Goal: Task Accomplishment & Management: Use online tool/utility

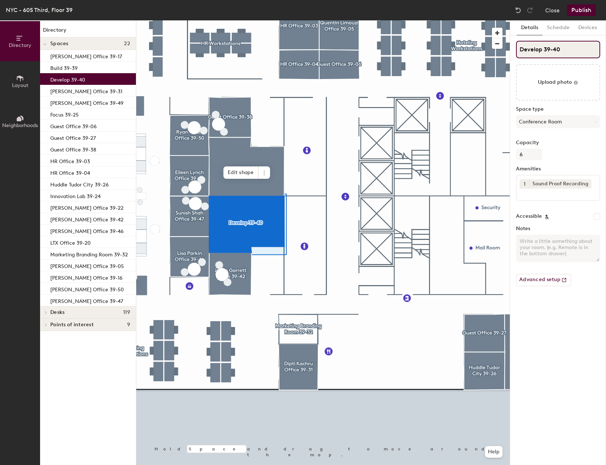
click at [543, 49] on input "Develop 39-40" at bounding box center [558, 49] width 84 height 17
drag, startPoint x: 541, startPoint y: 48, endPoint x: 504, endPoint y: 46, distance: 37.2
click at [504, 46] on div "Directory Layout Neighborhoods Directory Spaces 22 [PERSON_NAME] Office 39-17 B…" at bounding box center [303, 242] width 606 height 445
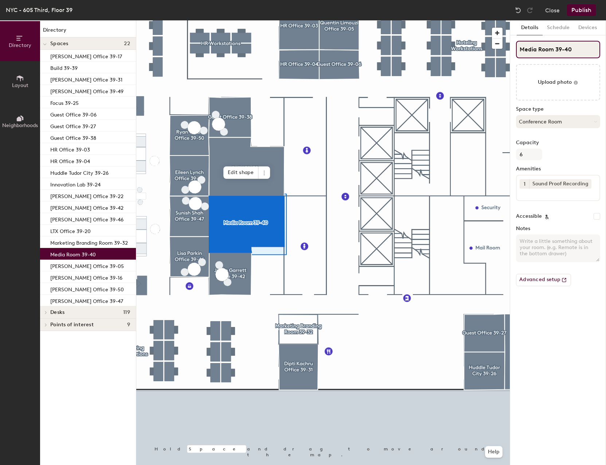
type input "Media Room 39-40"
click at [547, 122] on button "Conference Room" at bounding box center [558, 121] width 84 height 13
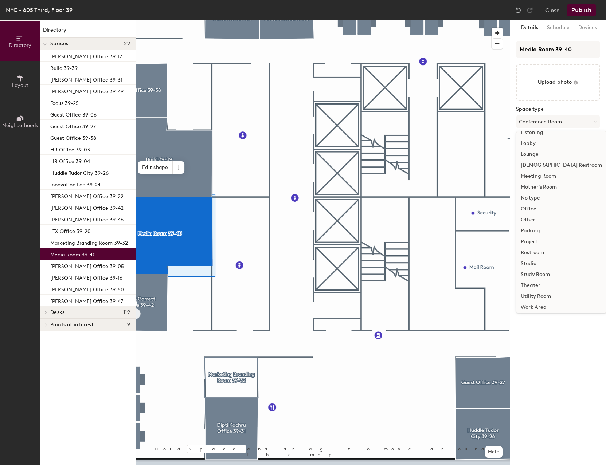
scroll to position [163, 0]
click at [538, 261] on div "Studio" at bounding box center [562, 261] width 90 height 11
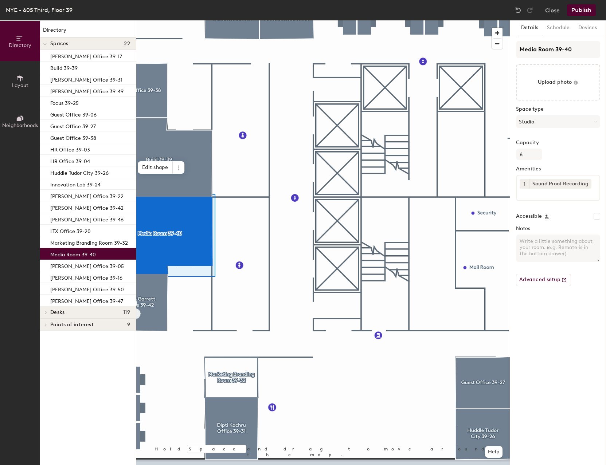
scroll to position [0, 0]
click at [558, 28] on button "Schedule" at bounding box center [558, 27] width 31 height 15
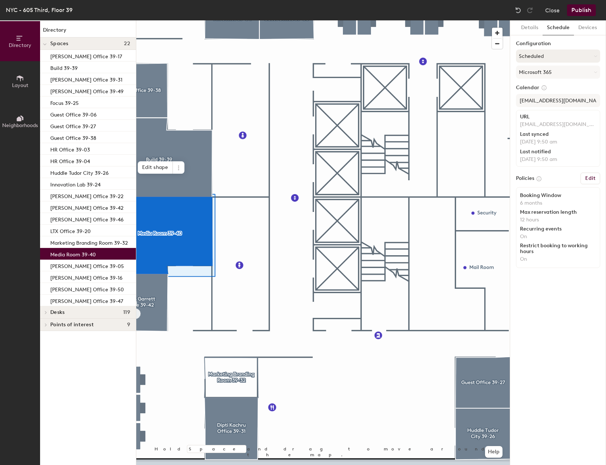
click at [589, 54] on button "Scheduled" at bounding box center [558, 56] width 84 height 13
click at [558, 303] on div "Details Schedule Devices Configuration Scheduled On-demand Scheduled Request-on…" at bounding box center [558, 242] width 96 height 445
click at [587, 36] on div "Details Schedule Devices Configuration Scheduled Microsoft 365 Calendar [EMAIL_…" at bounding box center [558, 242] width 96 height 445
click at [587, 29] on button "Devices" at bounding box center [587, 27] width 27 height 15
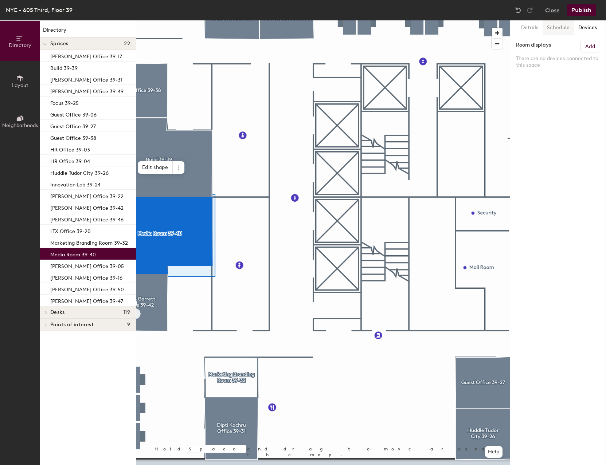
click at [566, 26] on button "Schedule" at bounding box center [558, 27] width 31 height 15
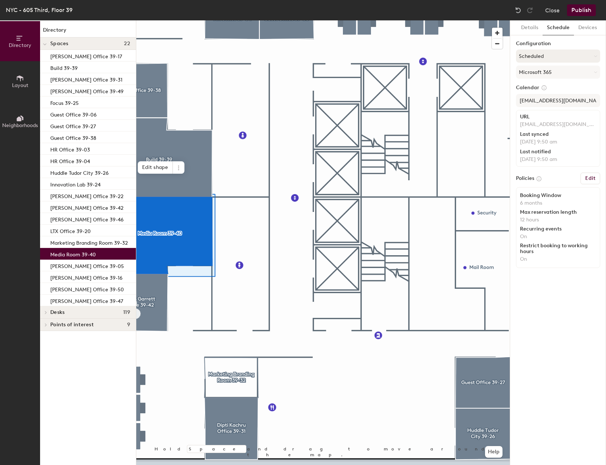
click at [578, 55] on button "Scheduled" at bounding box center [558, 56] width 84 height 13
click at [580, 312] on div "Details Schedule Devices Configuration Scheduled On-demand Scheduled Request-on…" at bounding box center [558, 242] width 96 height 445
click at [580, 11] on button "Publish" at bounding box center [581, 10] width 29 height 12
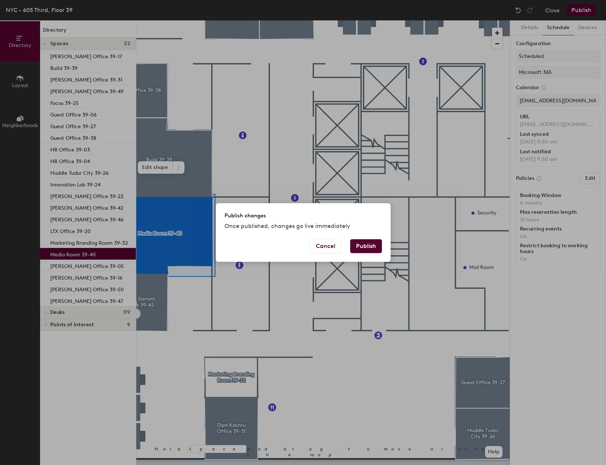
click at [366, 246] on button "Publish" at bounding box center [366, 246] width 32 height 14
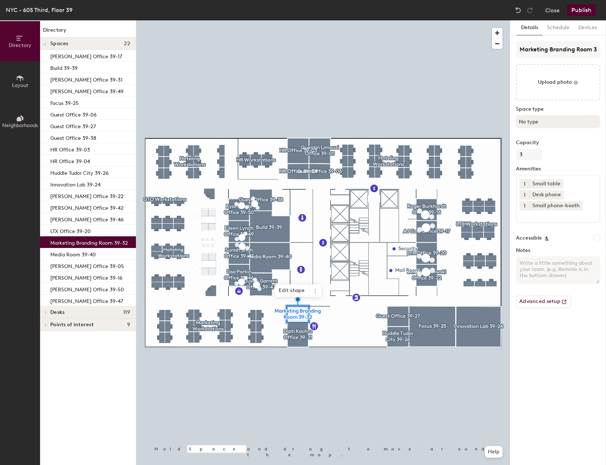
click at [593, 121] on button "No type" at bounding box center [558, 121] width 84 height 13
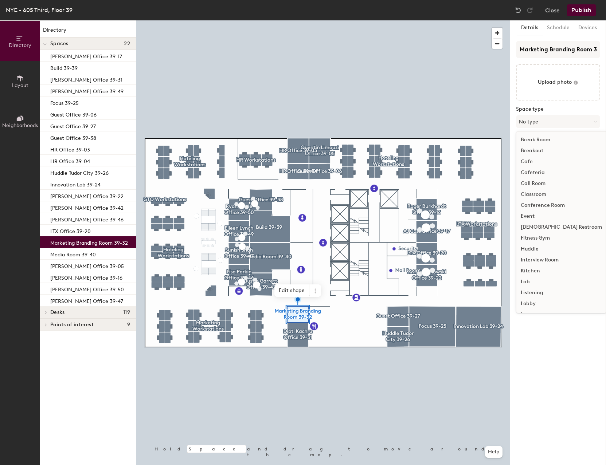
click at [569, 348] on div "Details Schedule Devices Marketing Branding Room 39-32 Upload photo Space type …" at bounding box center [558, 242] width 96 height 445
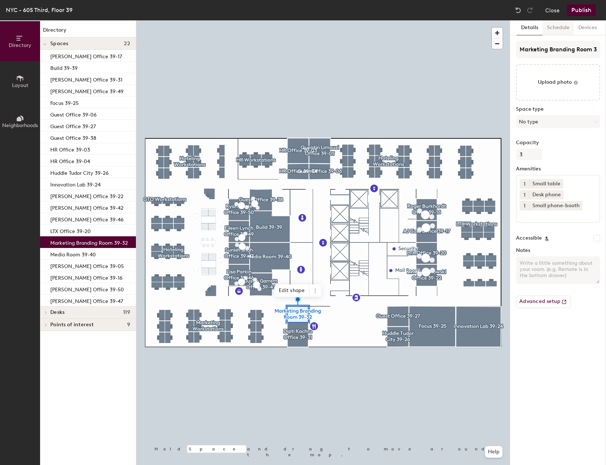
click at [565, 33] on button "Schedule" at bounding box center [558, 27] width 31 height 15
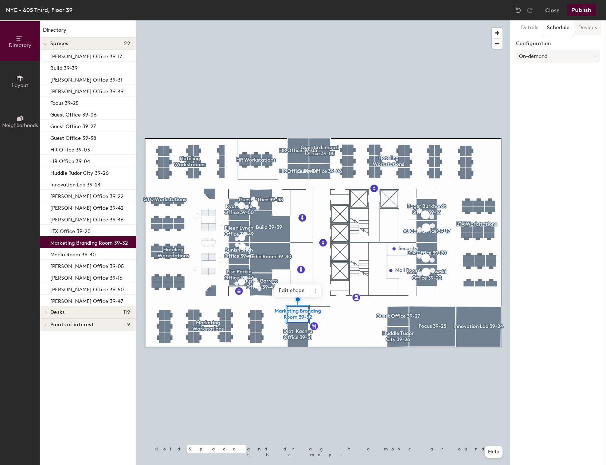
click at [583, 31] on button "Devices" at bounding box center [587, 27] width 27 height 15
click at [565, 31] on button "Schedule" at bounding box center [558, 27] width 31 height 15
click at [531, 27] on button "Details" at bounding box center [530, 27] width 26 height 15
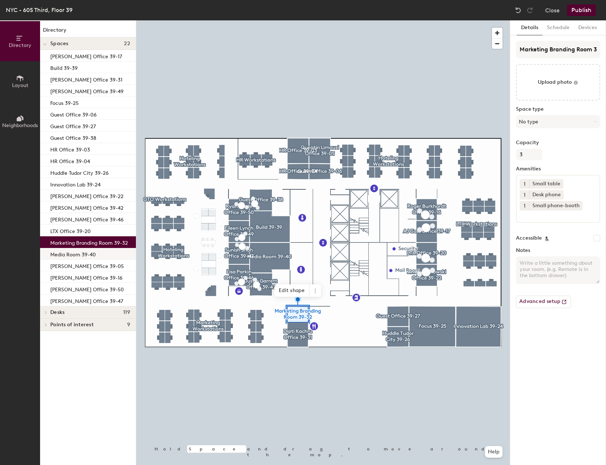
click at [93, 254] on p "Media Room 39-40" at bounding box center [73, 254] width 46 height 8
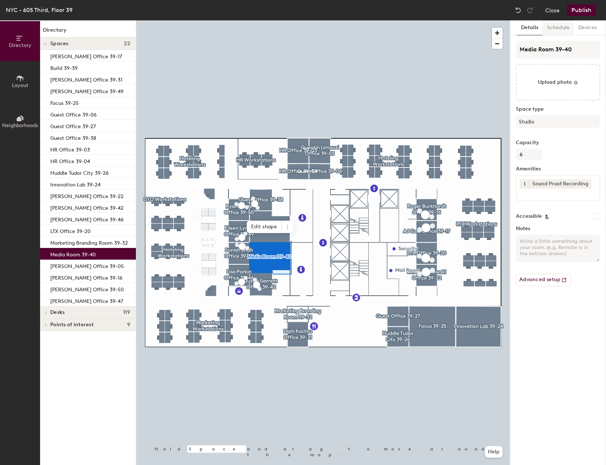
click at [556, 27] on button "Schedule" at bounding box center [558, 27] width 31 height 15
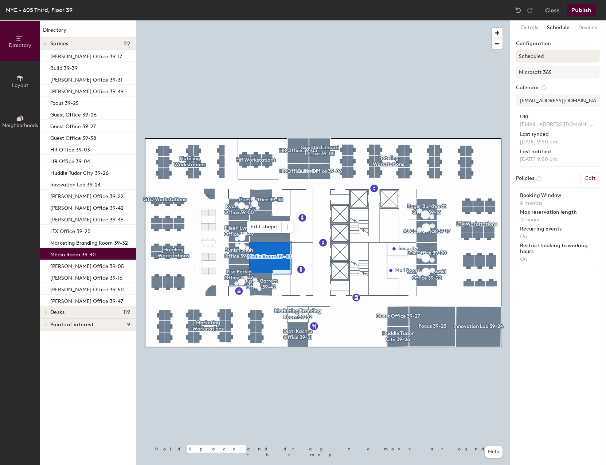
click at [586, 51] on button "Scheduled" at bounding box center [558, 56] width 84 height 13
click at [541, 96] on div "Request-only" at bounding box center [558, 96] width 83 height 11
click at [594, 56] on icon at bounding box center [595, 56] width 3 height 3
click at [551, 85] on icon at bounding box center [551, 85] width 4 height 4
click at [596, 182] on button "Edit" at bounding box center [591, 179] width 20 height 12
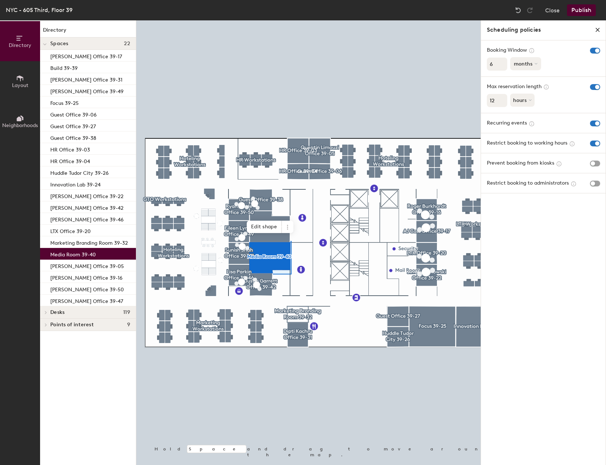
click at [538, 61] on button "months" at bounding box center [525, 63] width 31 height 13
click at [531, 50] on icon at bounding box center [532, 50] width 4 height 4
click at [551, 49] on div "Booking Window" at bounding box center [543, 50] width 113 height 8
click at [596, 165] on span "button" at bounding box center [595, 164] width 10 height 6
click at [598, 30] on icon "close policies" at bounding box center [598, 30] width 6 height 6
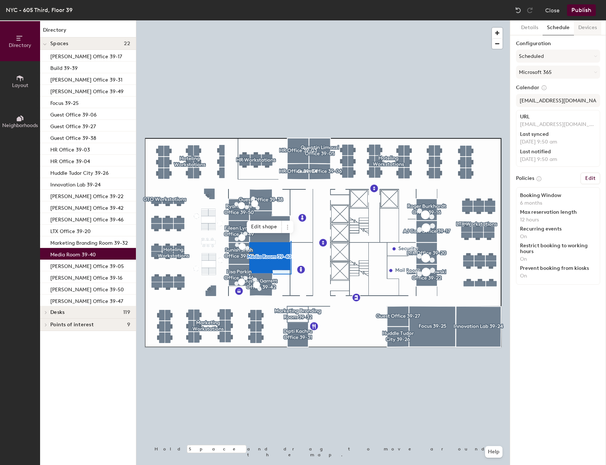
click at [595, 28] on button "Devices" at bounding box center [587, 27] width 27 height 15
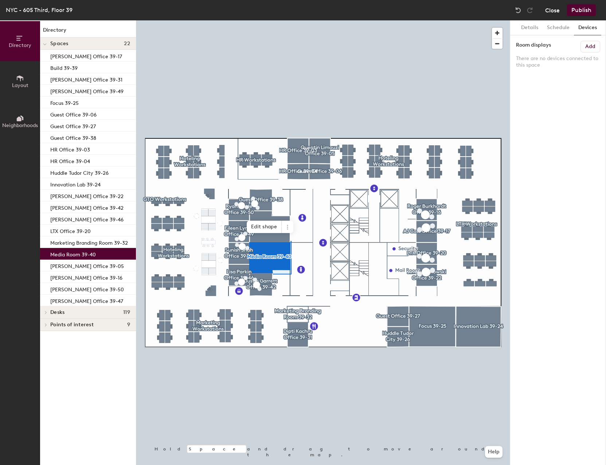
click at [551, 16] on button "Close" at bounding box center [552, 10] width 15 height 12
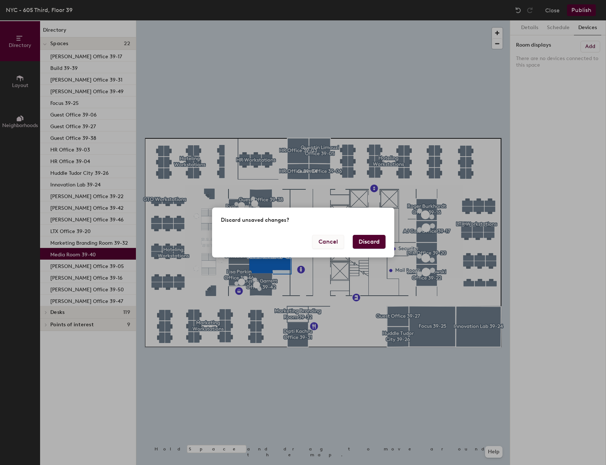
click at [319, 242] on button "Cancel" at bounding box center [328, 242] width 32 height 14
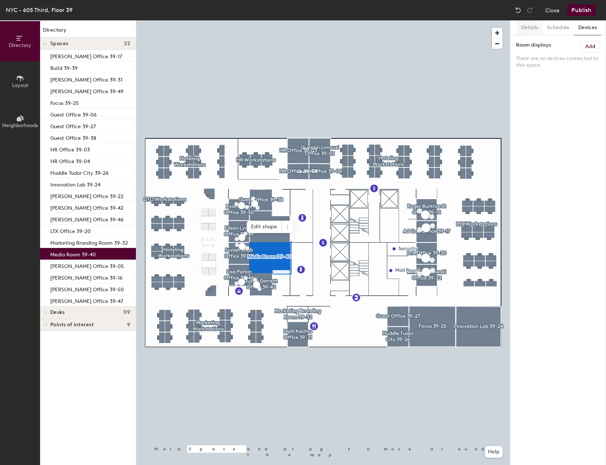
click at [525, 26] on button "Details" at bounding box center [530, 27] width 26 height 15
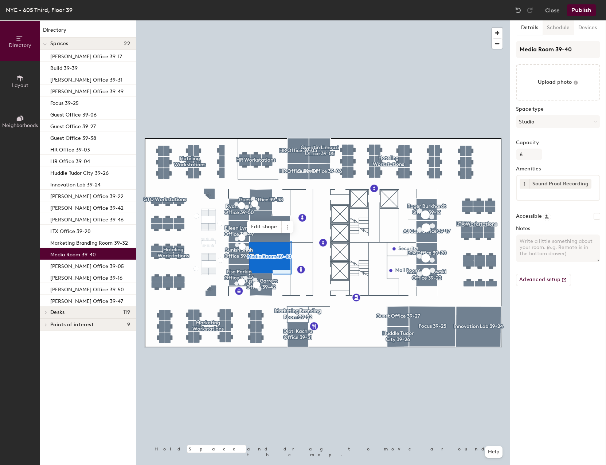
click at [556, 28] on button "Schedule" at bounding box center [558, 27] width 31 height 15
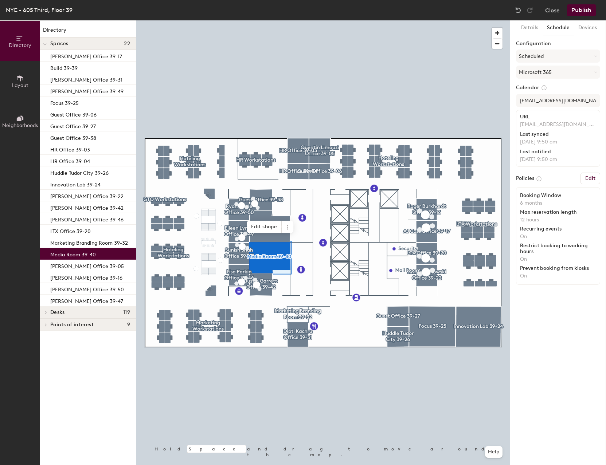
click at [557, 27] on button "Schedule" at bounding box center [558, 27] width 31 height 15
click at [585, 61] on button "Scheduled" at bounding box center [558, 56] width 84 height 13
click at [533, 97] on div "Request-only" at bounding box center [558, 96] width 83 height 11
click at [583, 28] on button "Devices" at bounding box center [587, 27] width 27 height 15
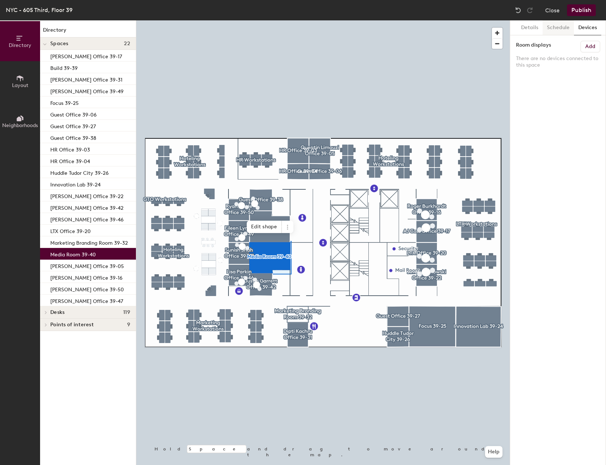
click at [564, 28] on button "Schedule" at bounding box center [558, 27] width 31 height 15
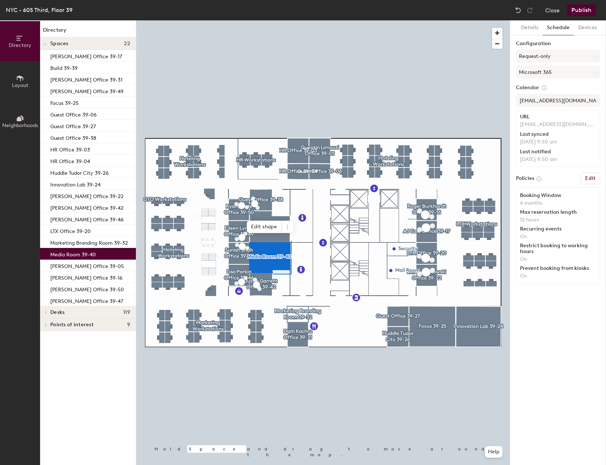
click at [583, 180] on button "Edit" at bounding box center [591, 179] width 20 height 12
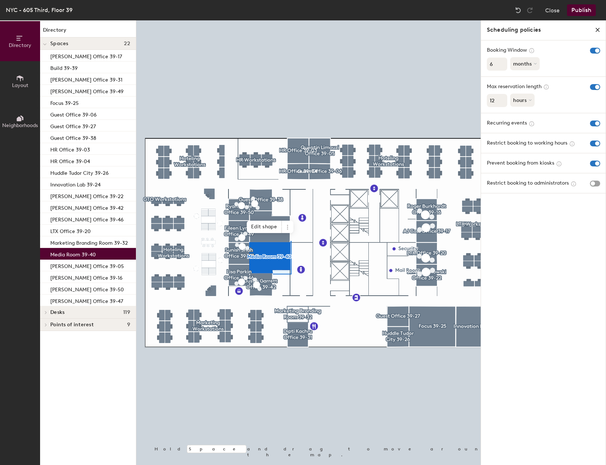
click at [597, 31] on icon "close policies" at bounding box center [597, 29] width 3 height 3
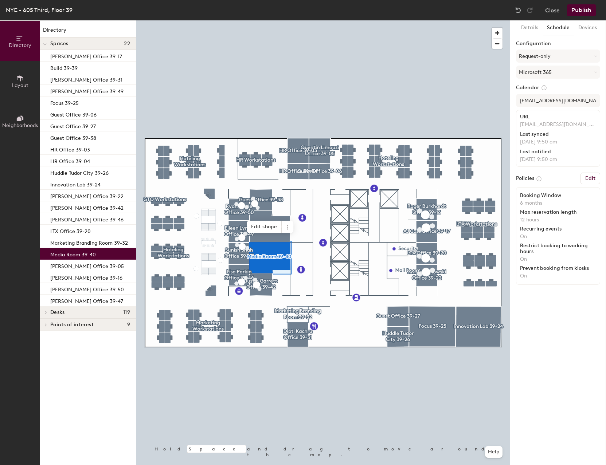
click at [583, 9] on button "Publish" at bounding box center [581, 10] width 29 height 12
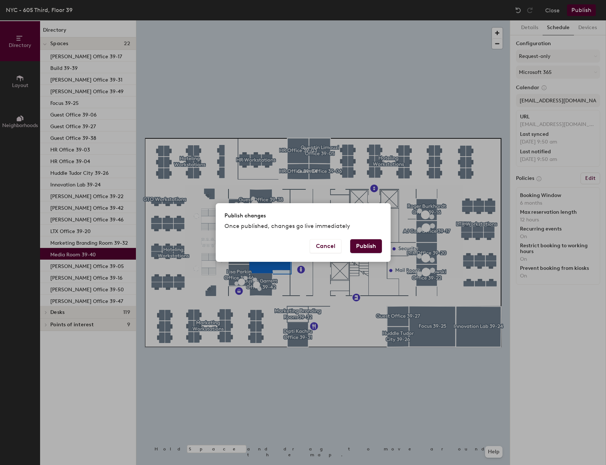
click at [365, 250] on button "Publish" at bounding box center [366, 246] width 32 height 14
